Goal: Check status: Check status

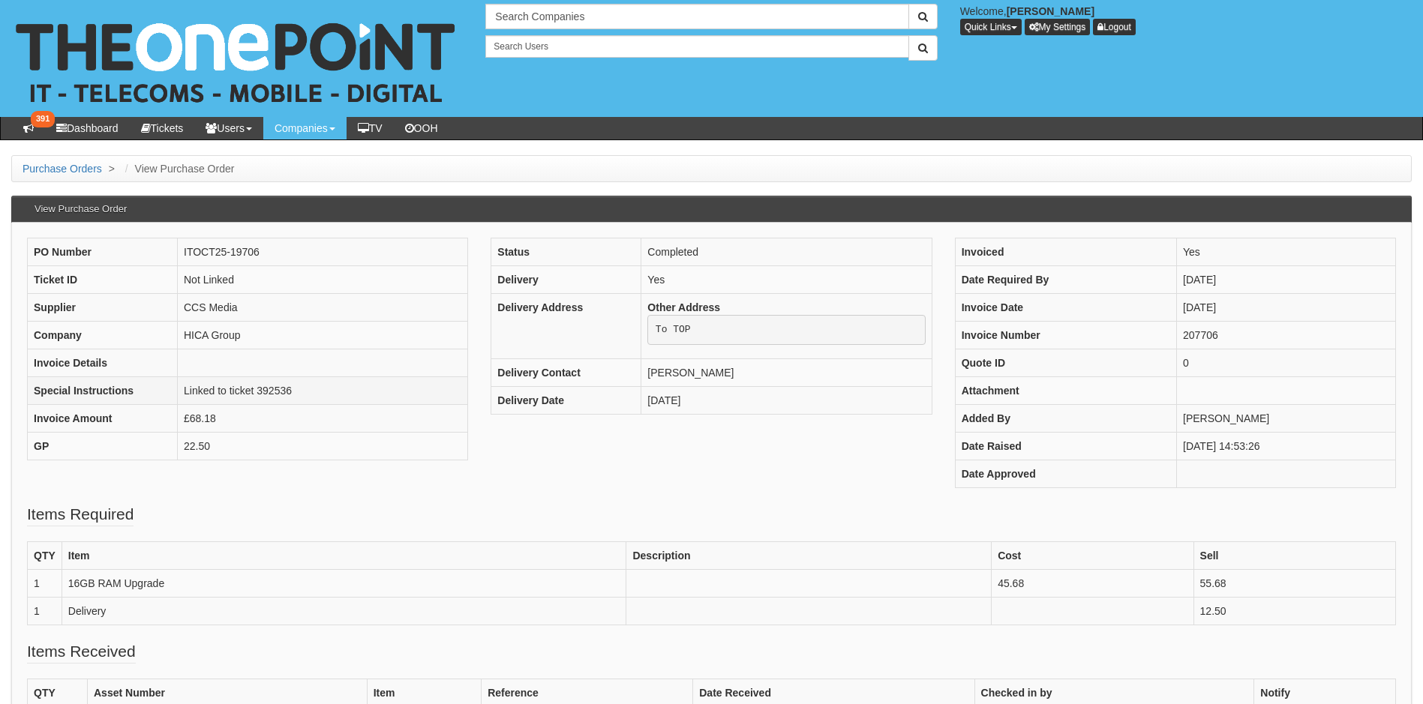
click at [276, 391] on td "Linked to ticket 392536" at bounding box center [323, 391] width 290 height 28
copy td "392536"
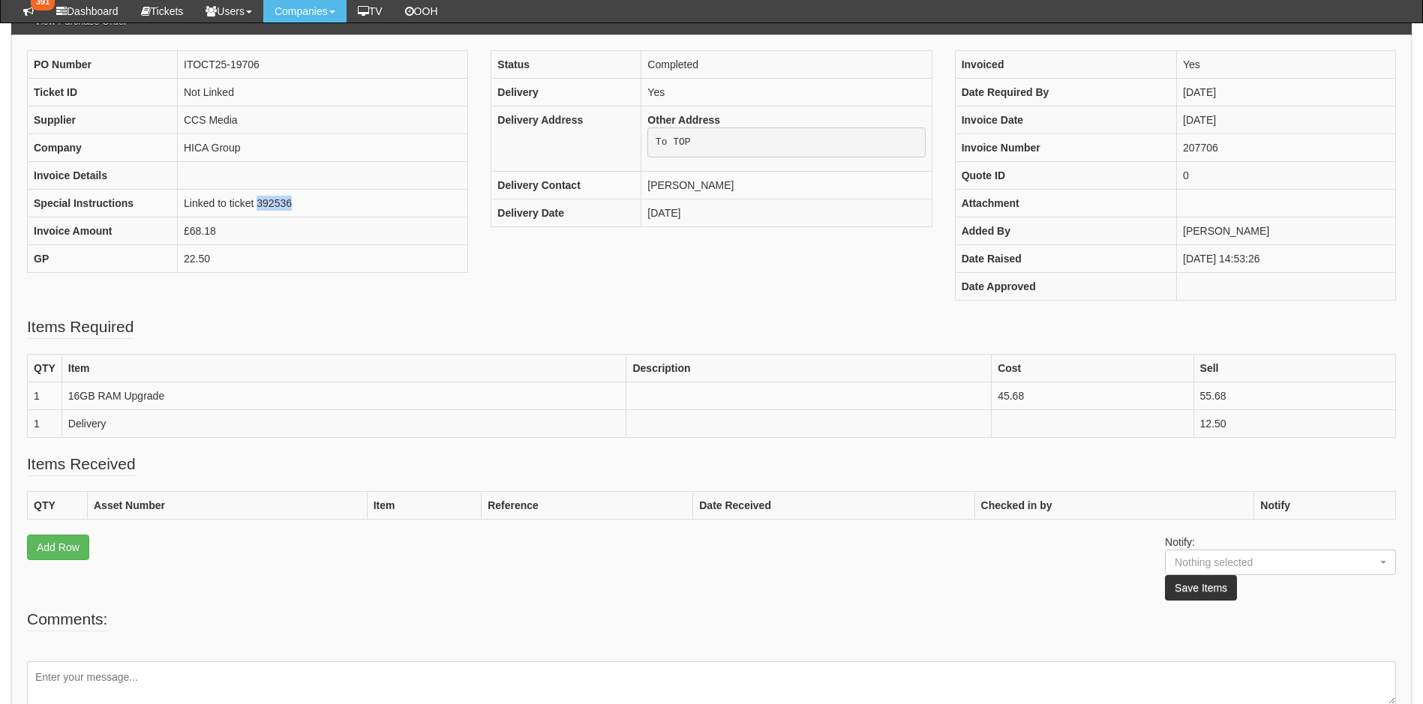
scroll to position [263, 0]
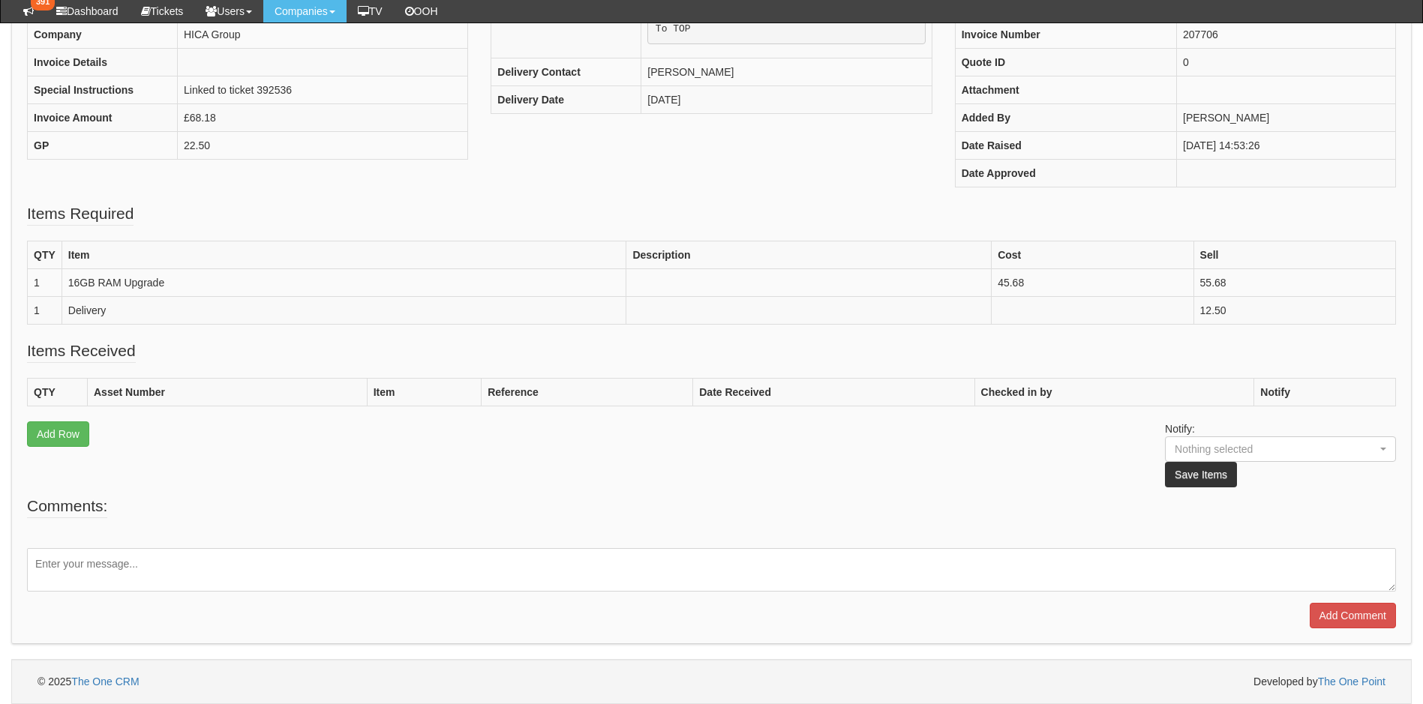
drag, startPoint x: 177, startPoint y: 564, endPoint x: 208, endPoint y: 569, distance: 31.2
click at [179, 567] on textarea at bounding box center [711, 570] width 1369 height 44
type textarea "The part is in now."
click at [1333, 614] on input "Add Comment" at bounding box center [1353, 616] width 86 height 26
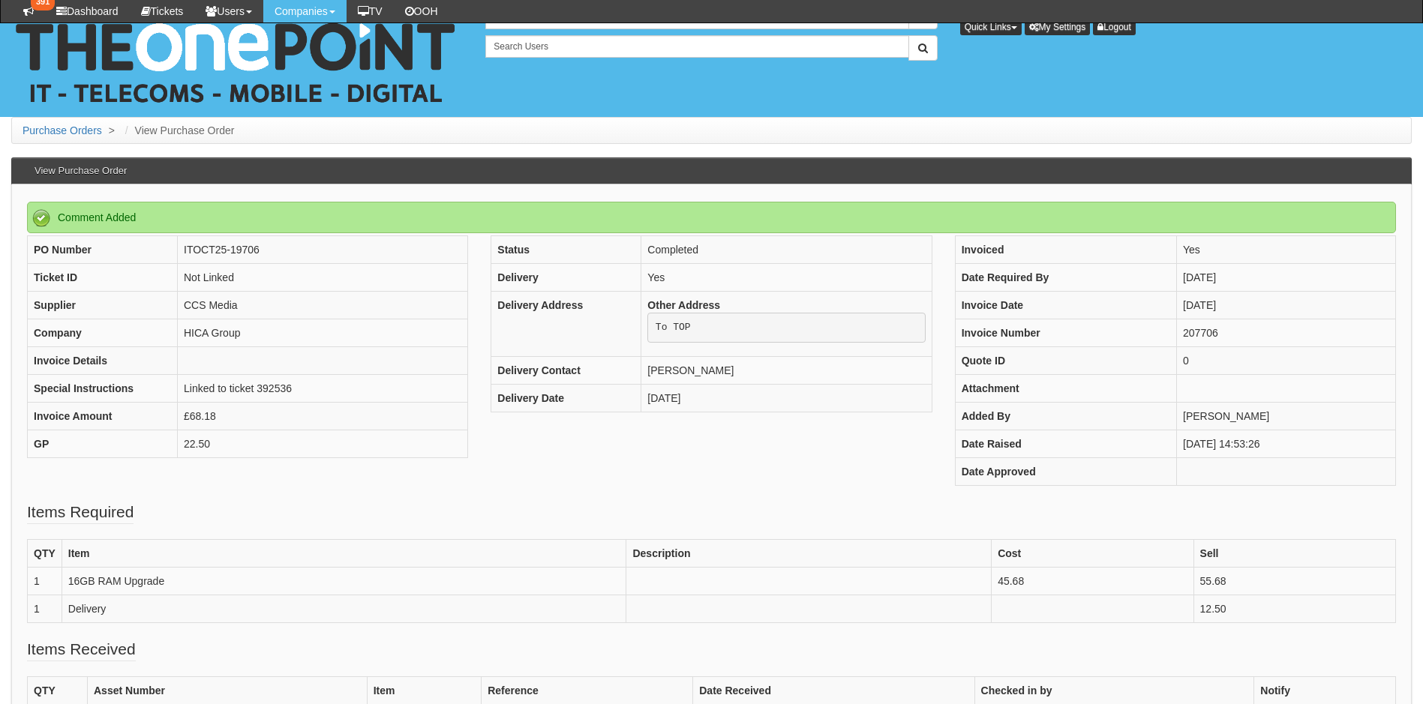
scroll to position [325, 0]
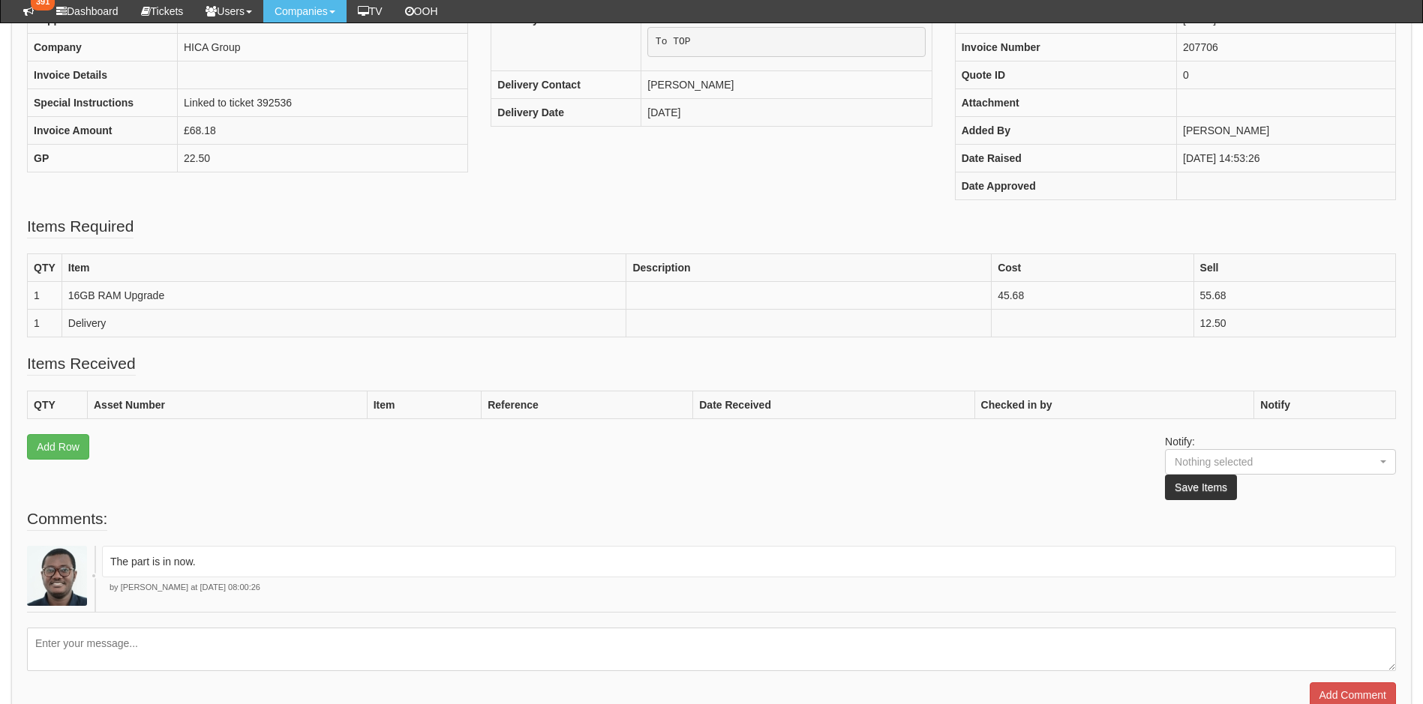
scroll to position [175, 0]
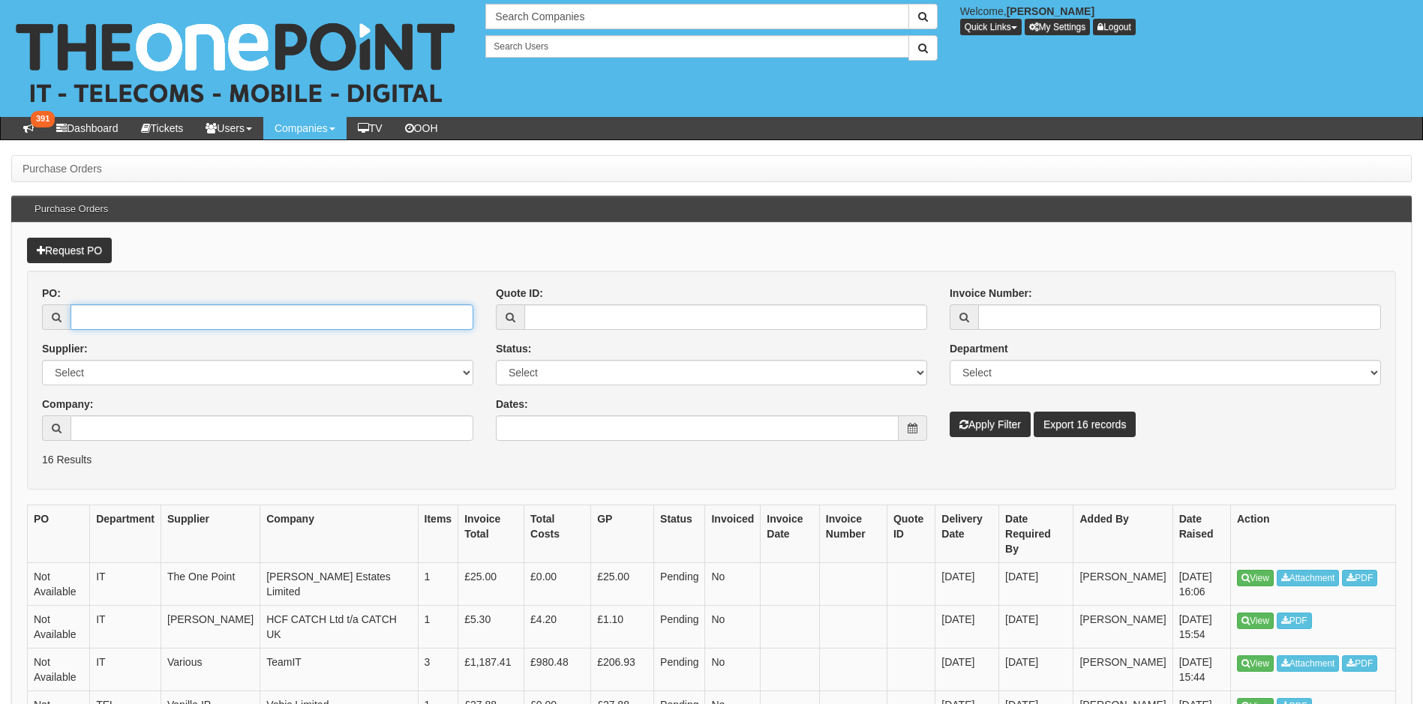
click at [138, 319] on input "PO:" at bounding box center [272, 318] width 403 height 26
type input "14983"
click at [950, 412] on button "Apply Filter" at bounding box center [990, 425] width 81 height 26
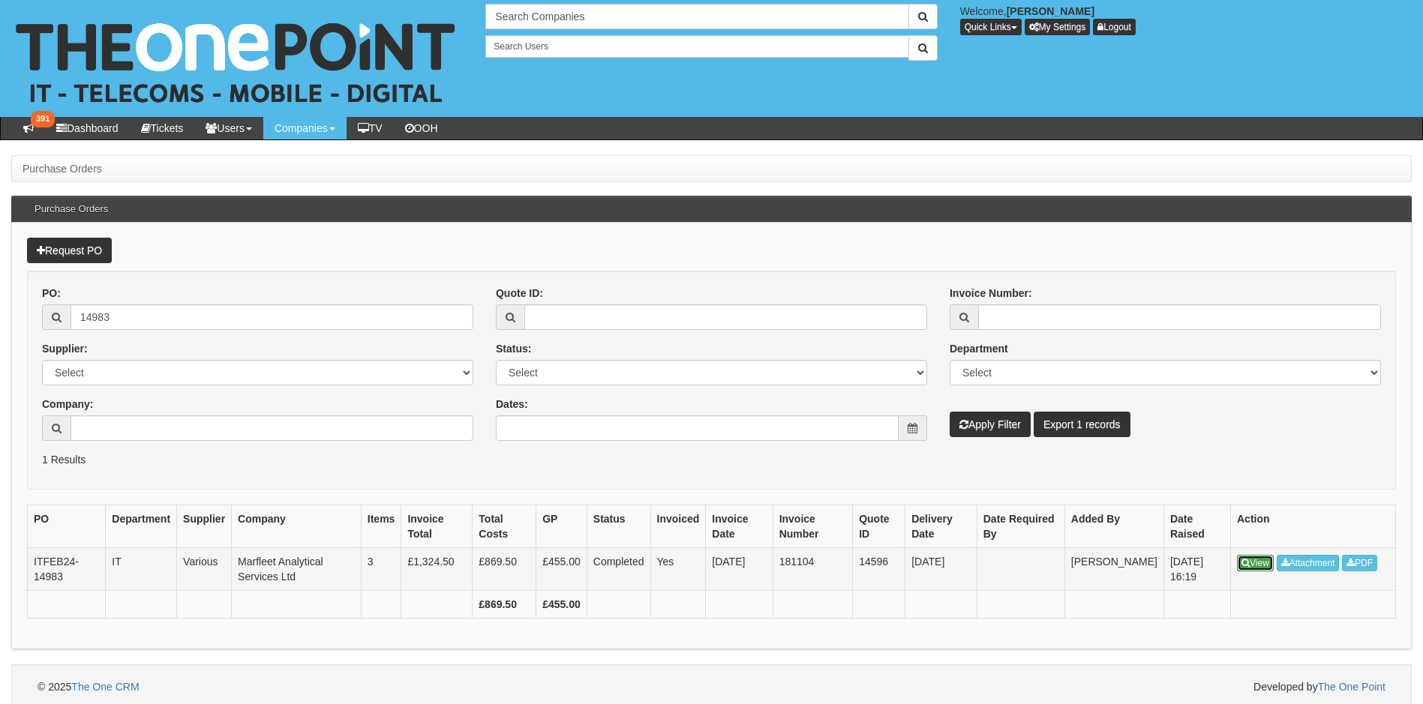
click at [1253, 562] on link "View" at bounding box center [1255, 563] width 37 height 17
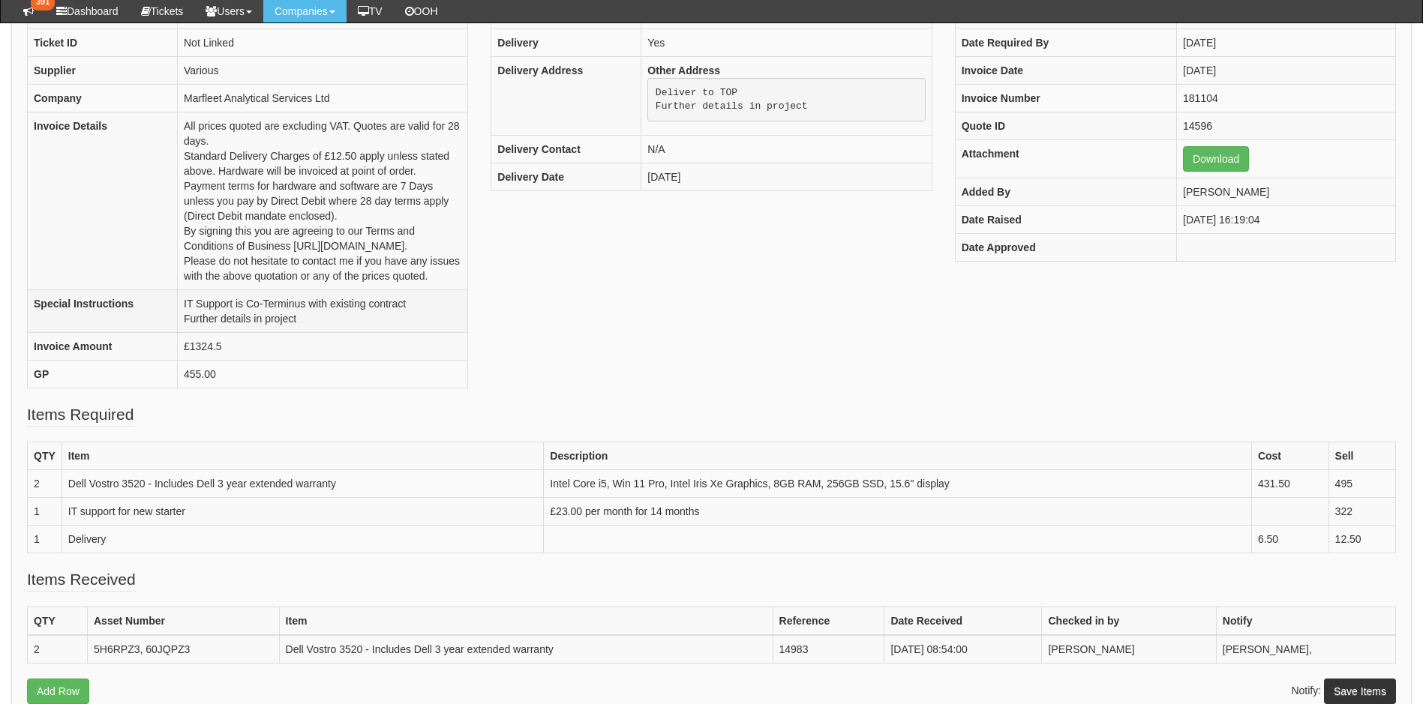
scroll to position [300, 0]
